Goal: Task Accomplishment & Management: Use online tool/utility

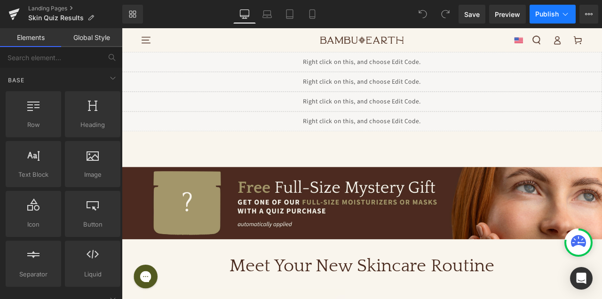
click at [545, 20] on button "Publish" at bounding box center [553, 14] width 46 height 19
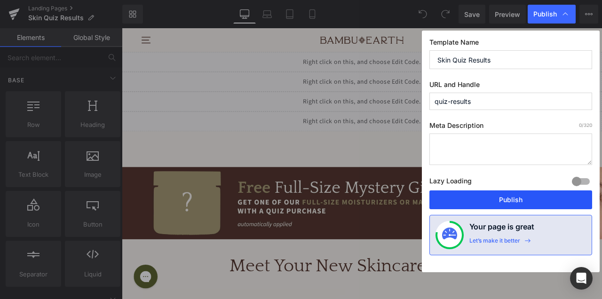
click at [507, 195] on button "Publish" at bounding box center [511, 200] width 163 height 19
